Goal: Task Accomplishment & Management: Manage account settings

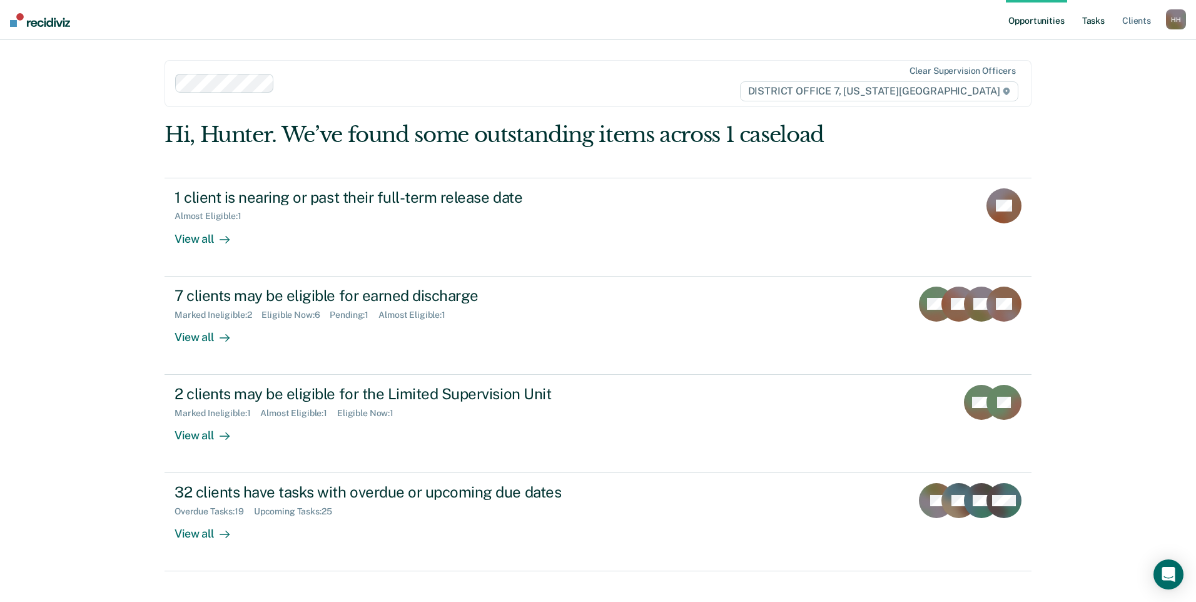
click at [1101, 23] on link "Tasks" at bounding box center [1093, 20] width 28 height 40
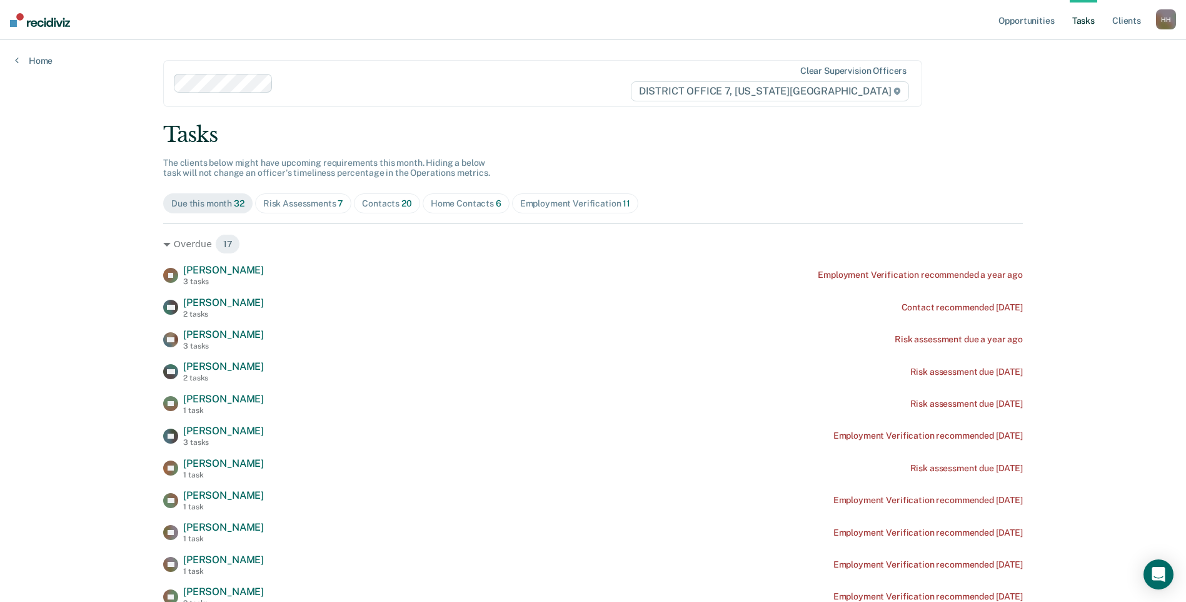
click at [1088, 21] on link "Tasks" at bounding box center [1084, 20] width 28 height 40
click at [486, 205] on div "Home Contacts 6" at bounding box center [466, 203] width 71 height 11
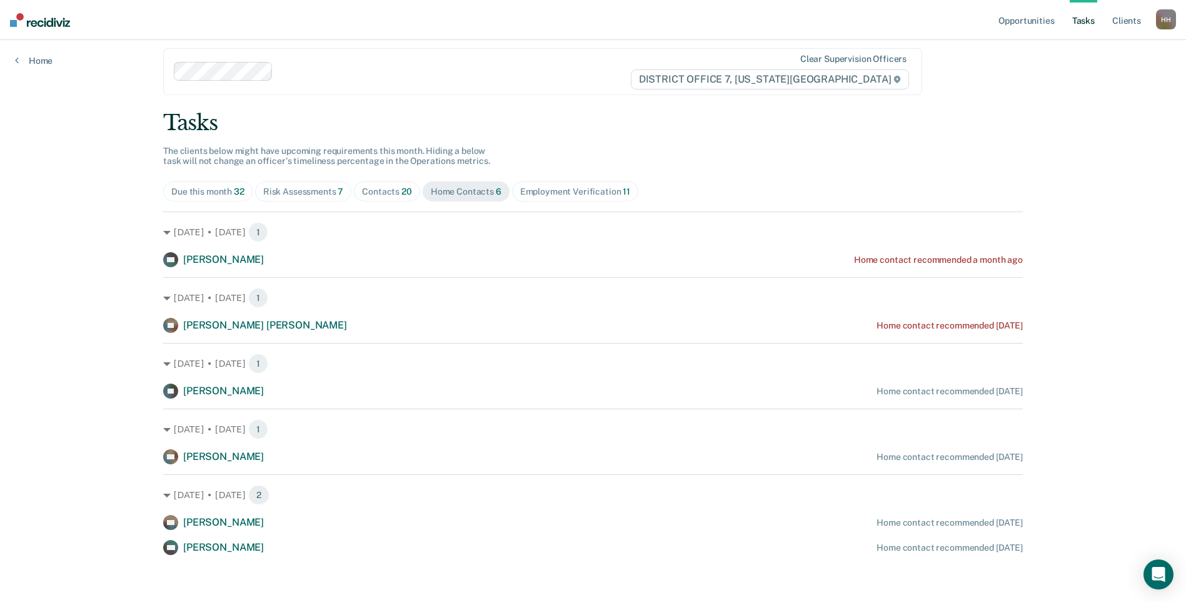
scroll to position [15, 0]
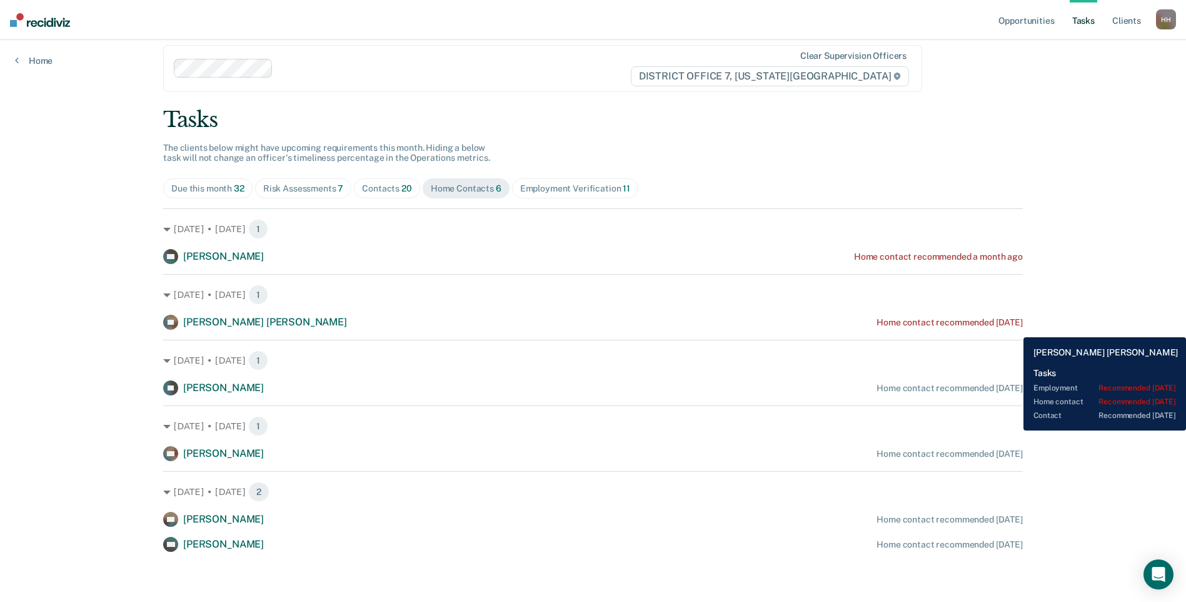
click at [1014, 328] on div "RE [PERSON_NAME] [PERSON_NAME] Home contact recommended [DATE]" at bounding box center [593, 322] width 860 height 15
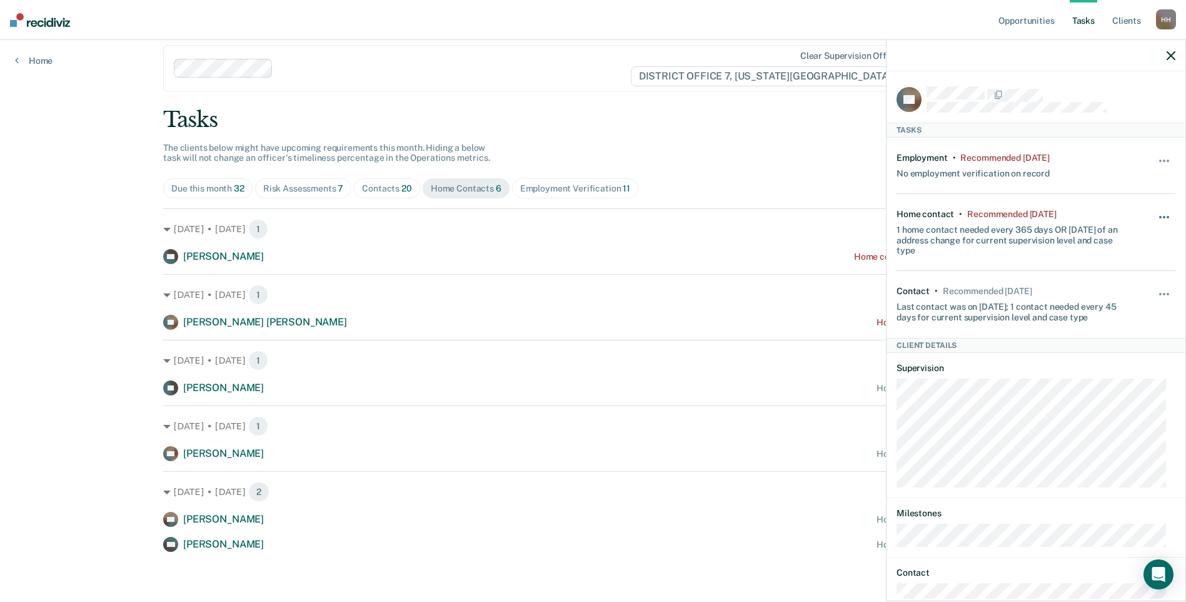
click at [1154, 213] on button "button" at bounding box center [1164, 223] width 21 height 20
click at [1109, 289] on button "30 days" at bounding box center [1131, 297] width 90 height 20
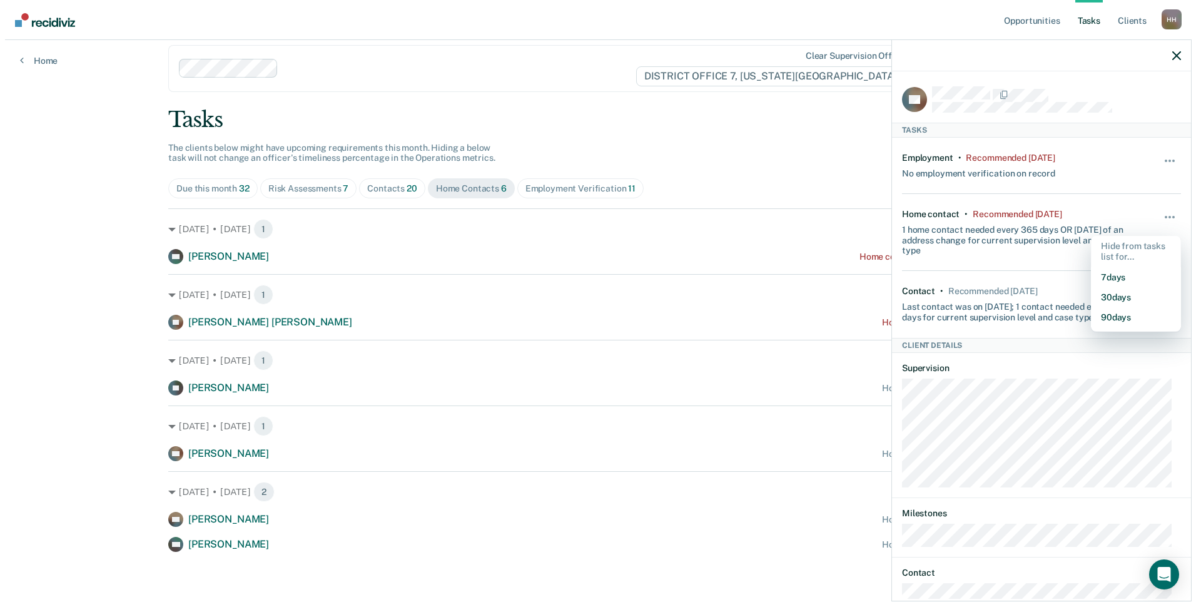
scroll to position [0, 0]
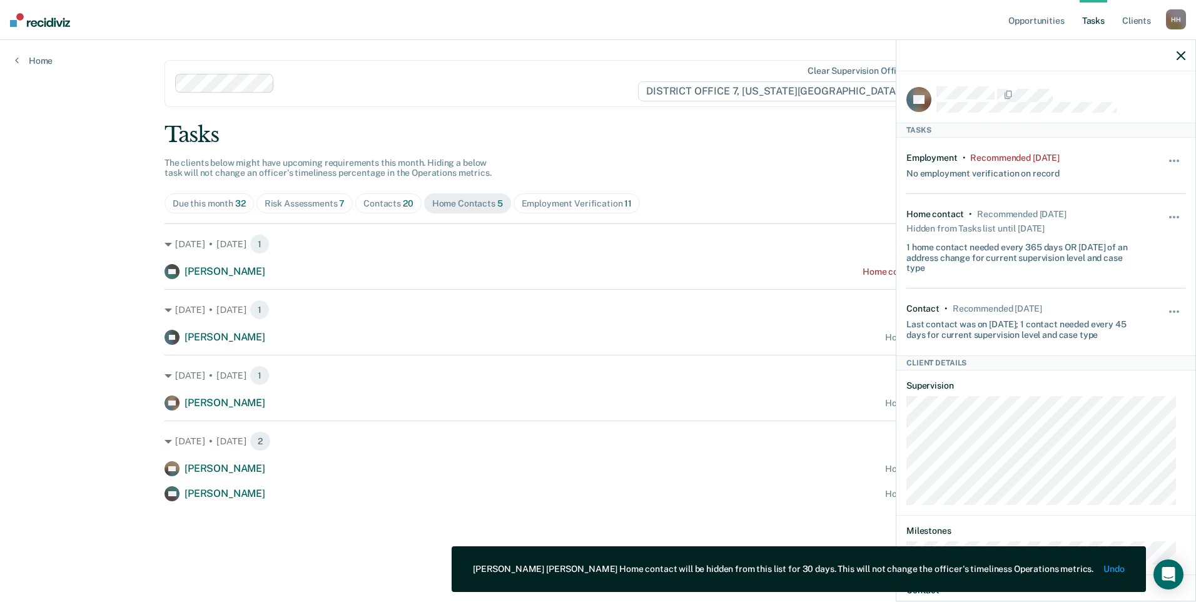
click at [770, 134] on div "Tasks" at bounding box center [597, 135] width 867 height 26
click at [1179, 54] on icon "button" at bounding box center [1180, 55] width 9 height 9
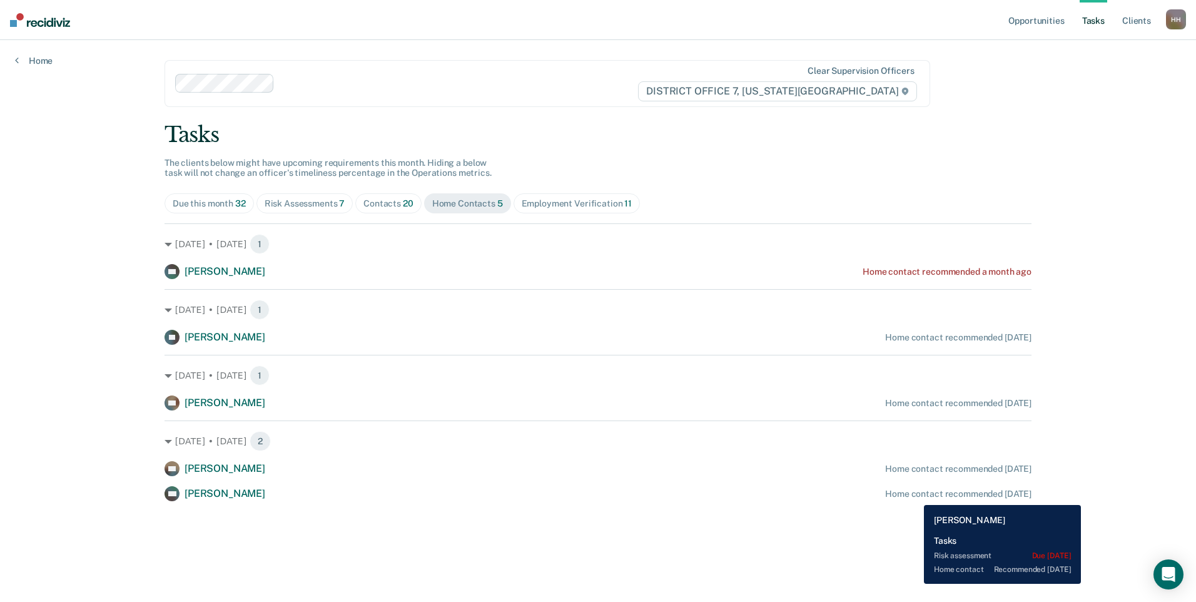
drag, startPoint x: 1051, startPoint y: 498, endPoint x: 914, endPoint y: 495, distance: 137.0
click at [914, 495] on div "Opportunities Tasks Client s [PERSON_NAME] Profile How it works Log Out Home Cl…" at bounding box center [598, 301] width 1196 height 602
drag, startPoint x: 914, startPoint y: 495, endPoint x: 1056, endPoint y: 472, distance: 143.3
click at [1056, 472] on div "Opportunities Tasks Client s [PERSON_NAME] Profile How it works Log Out Home Cl…" at bounding box center [598, 301] width 1196 height 602
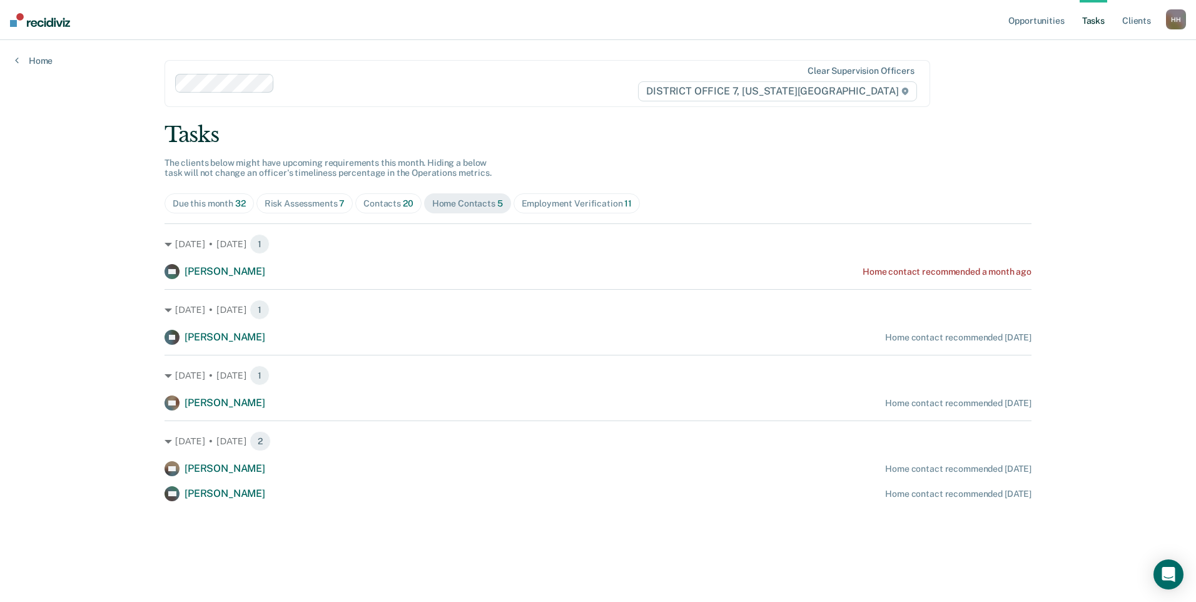
drag, startPoint x: 1044, startPoint y: 501, endPoint x: 136, endPoint y: 255, distance: 940.8
click at [136, 255] on div "Opportunities Tasks Client s [PERSON_NAME] Profile How it works Log Out Home Cl…" at bounding box center [598, 301] width 1196 height 602
drag, startPoint x: 136, startPoint y: 255, endPoint x: 202, endPoint y: 268, distance: 67.7
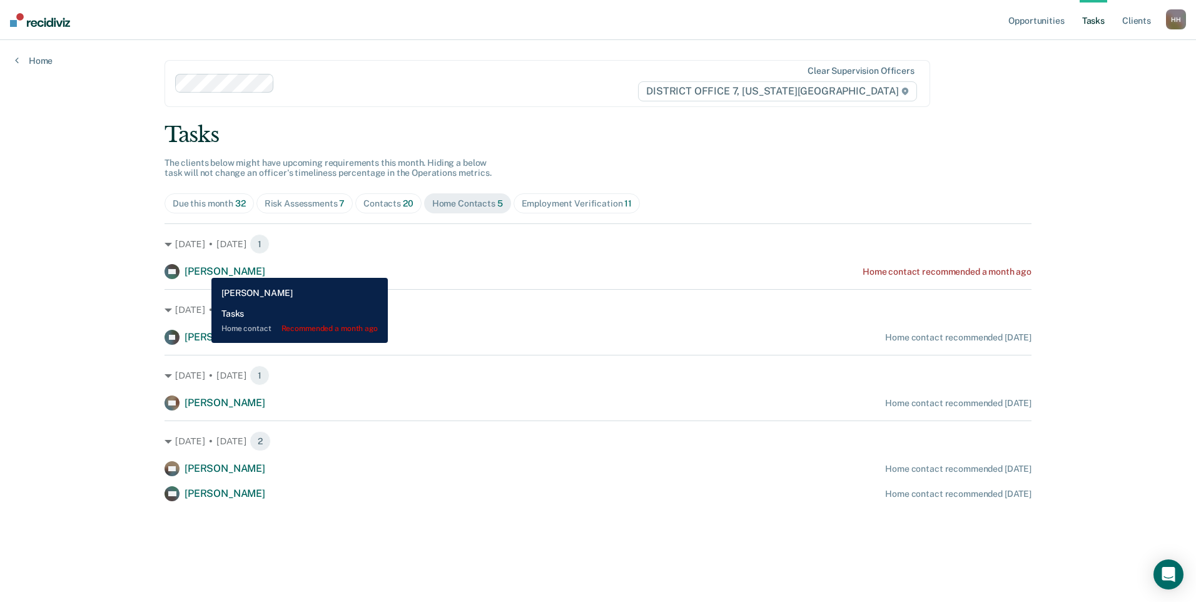
copy div "[PERSON_NAME] Home contact recommended a month ago [DATE] • [DATE] 1 IM [PERSON…"
